Goal: Information Seeking & Learning: Understand process/instructions

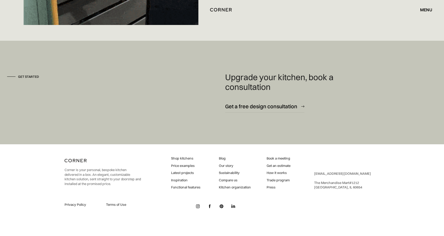
scroll to position [3851, 0]
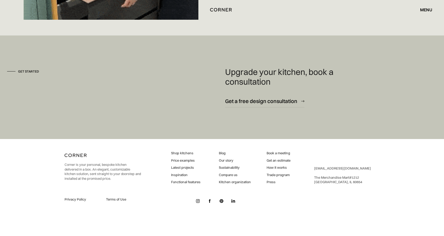
click at [278, 176] on link "Trade program" at bounding box center [279, 174] width 24 height 5
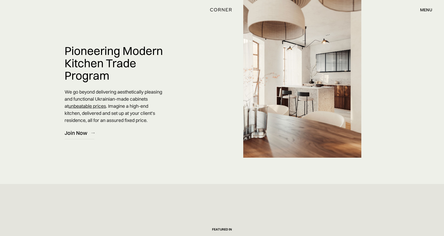
click at [424, 8] on div "menu" at bounding box center [426, 10] width 12 height 4
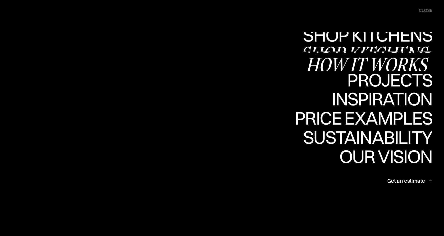
click at [403, 62] on div "How it works" at bounding box center [369, 64] width 126 height 18
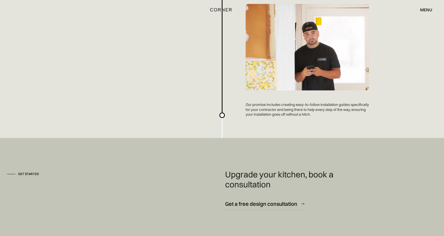
scroll to position [1421, 0]
